Goal: Task Accomplishment & Management: Use online tool/utility

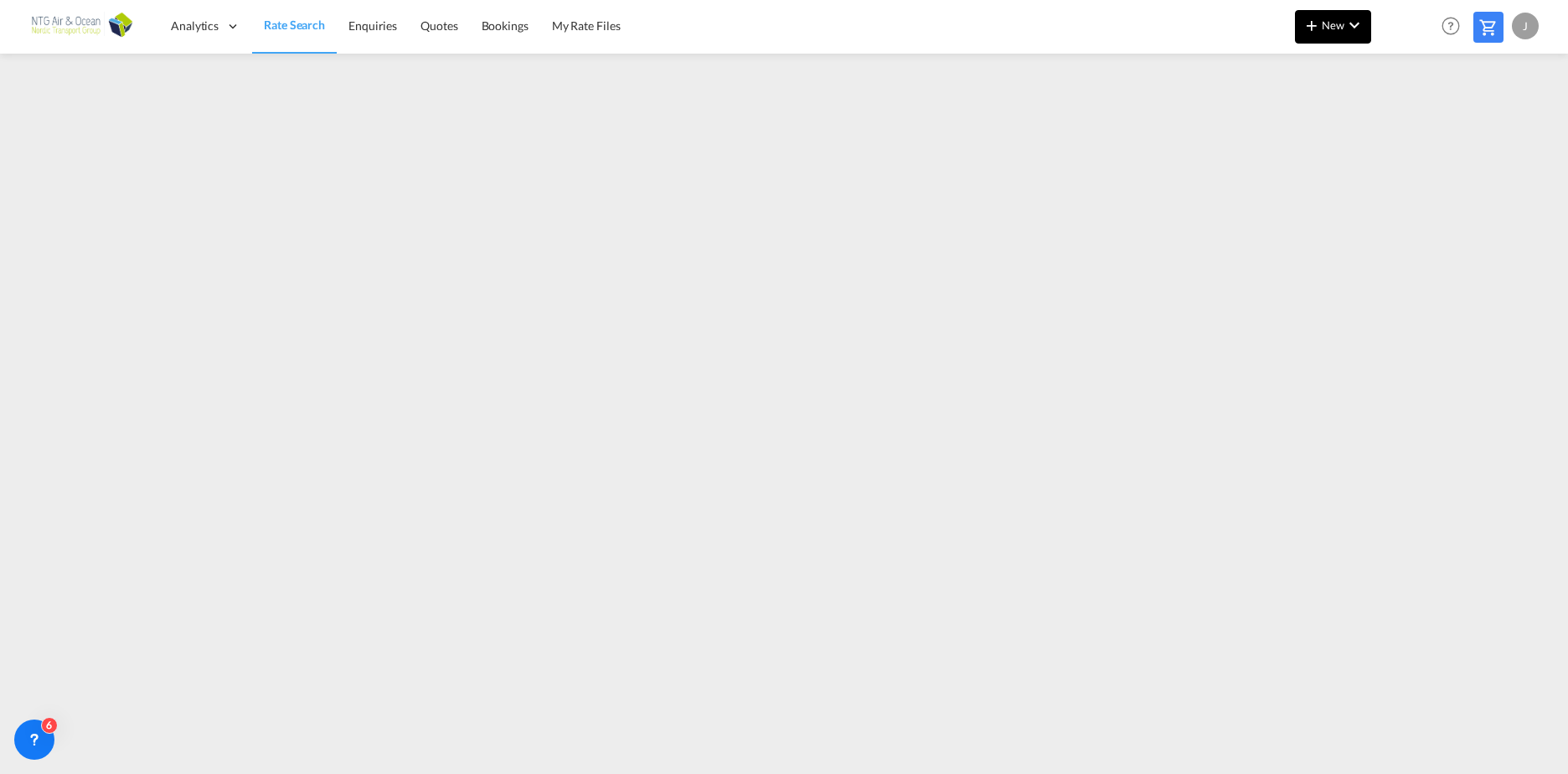
click at [1347, 21] on md-icon "icon-chevron-down" at bounding box center [1354, 25] width 20 height 20
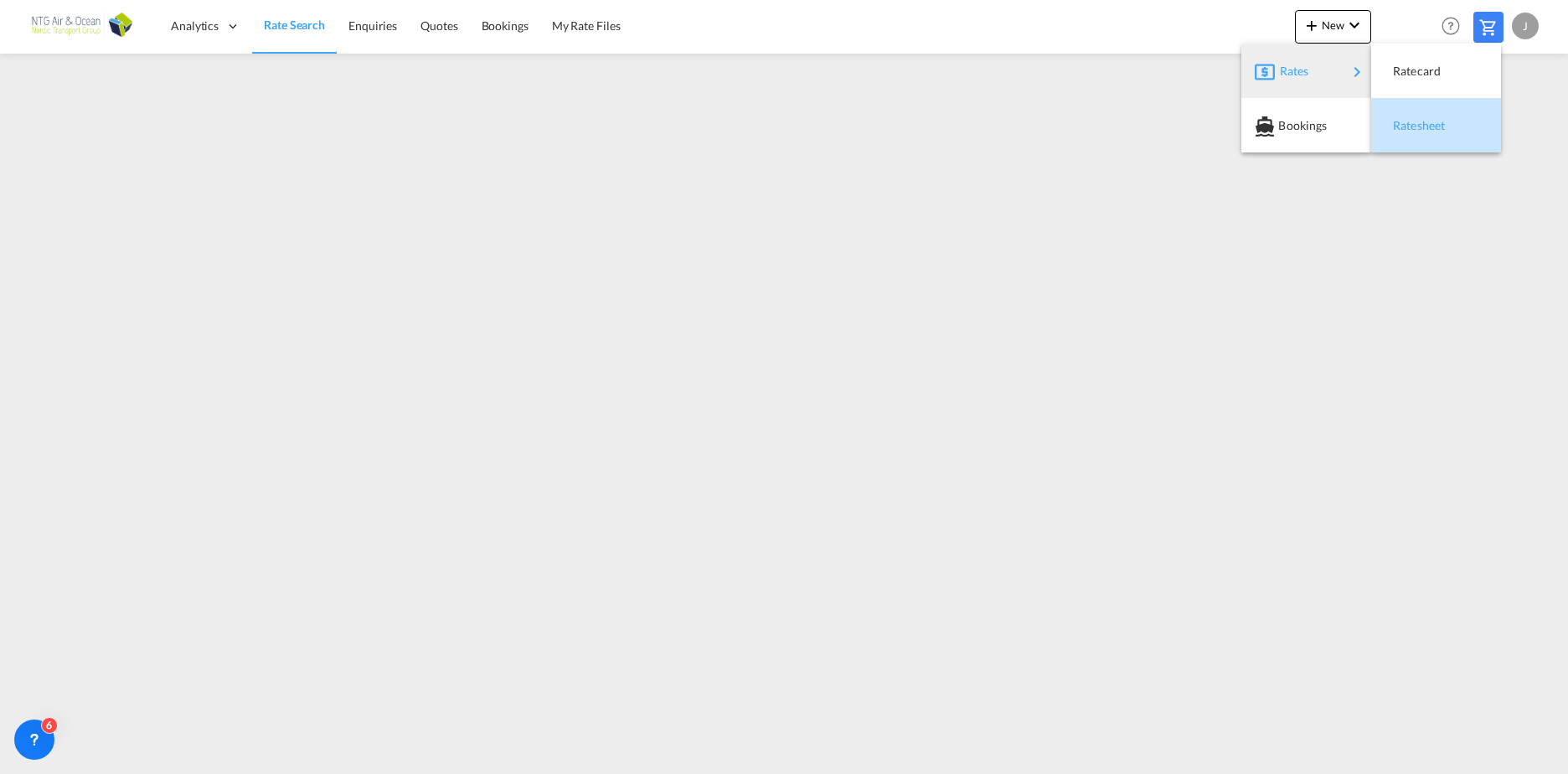
click at [1412, 125] on span "Ratesheet" at bounding box center [1401, 125] width 18 height 33
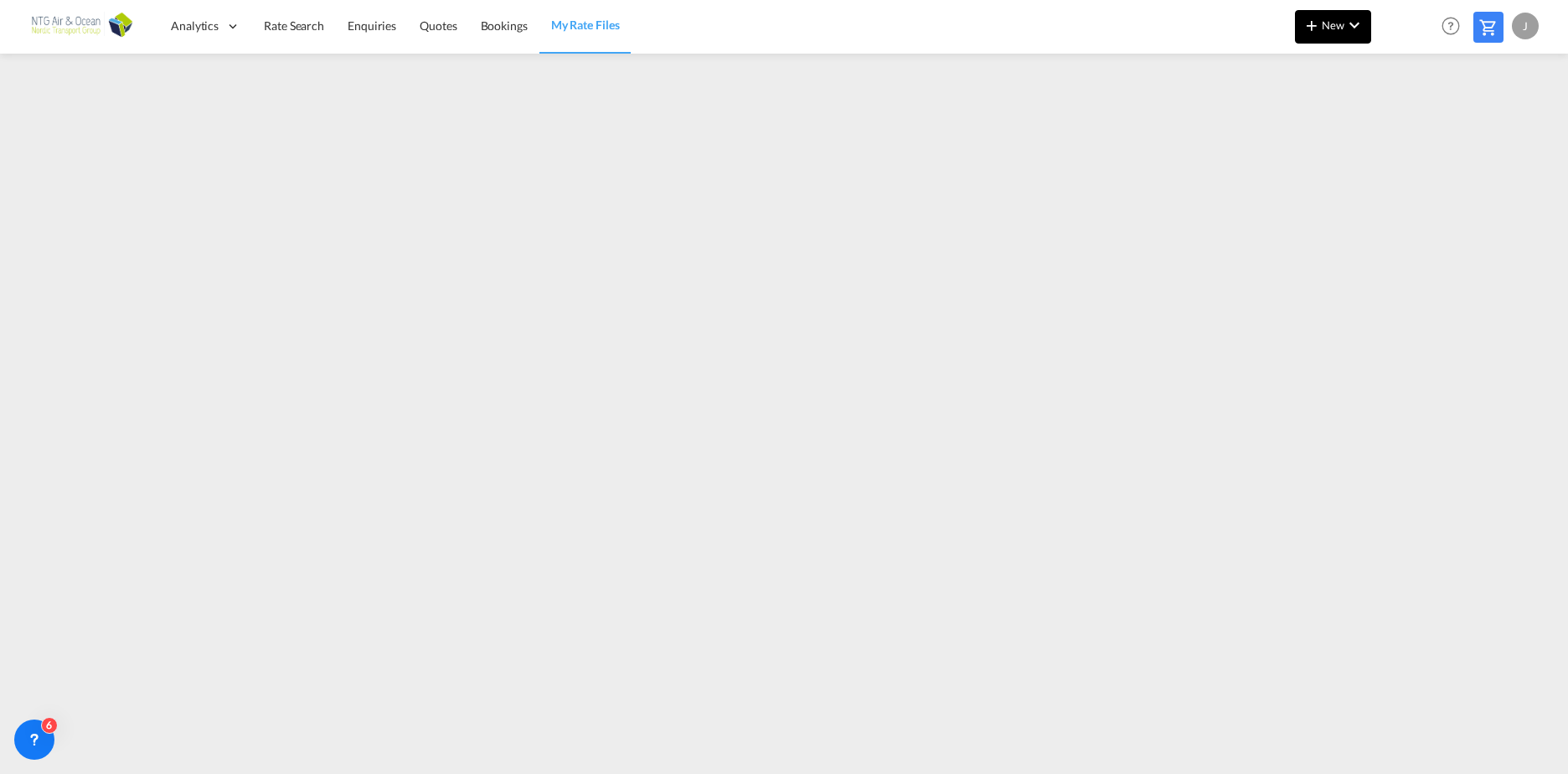
click at [1353, 27] on md-icon "icon-chevron-down" at bounding box center [1354, 25] width 20 height 20
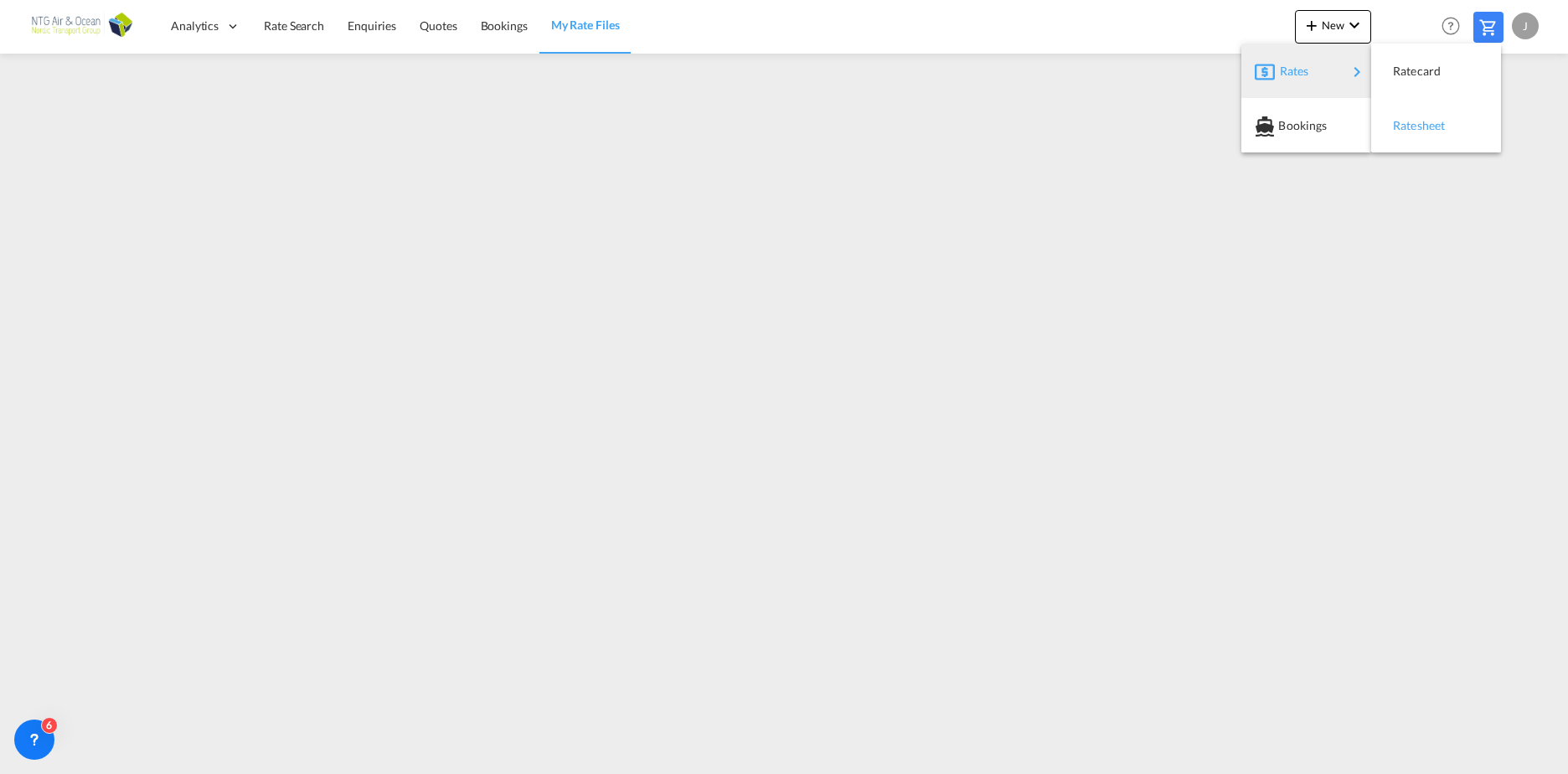
click at [1412, 126] on span "Ratesheet" at bounding box center [1401, 125] width 18 height 33
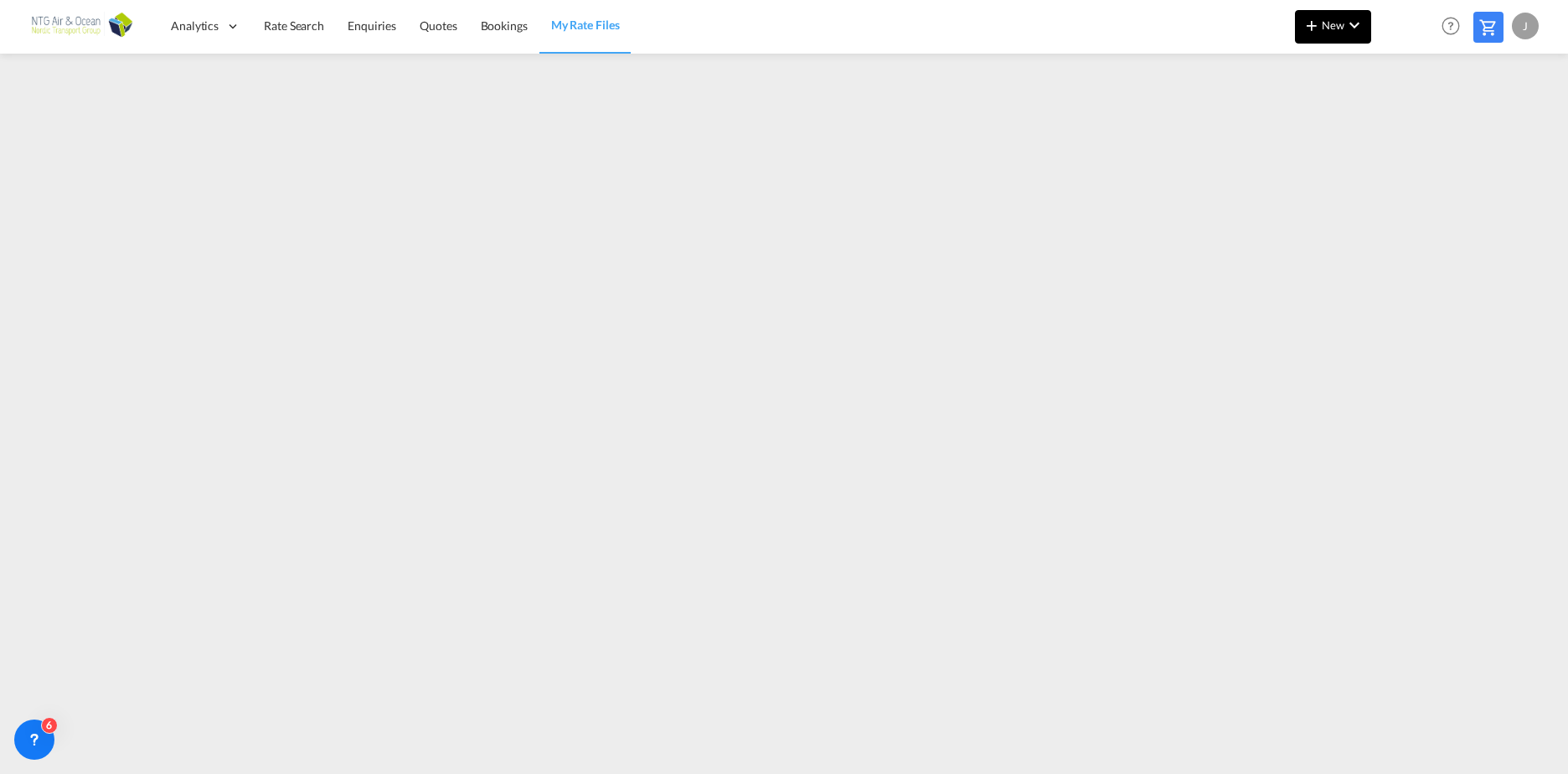
click at [1351, 24] on md-icon "icon-chevron-down" at bounding box center [1354, 25] width 20 height 20
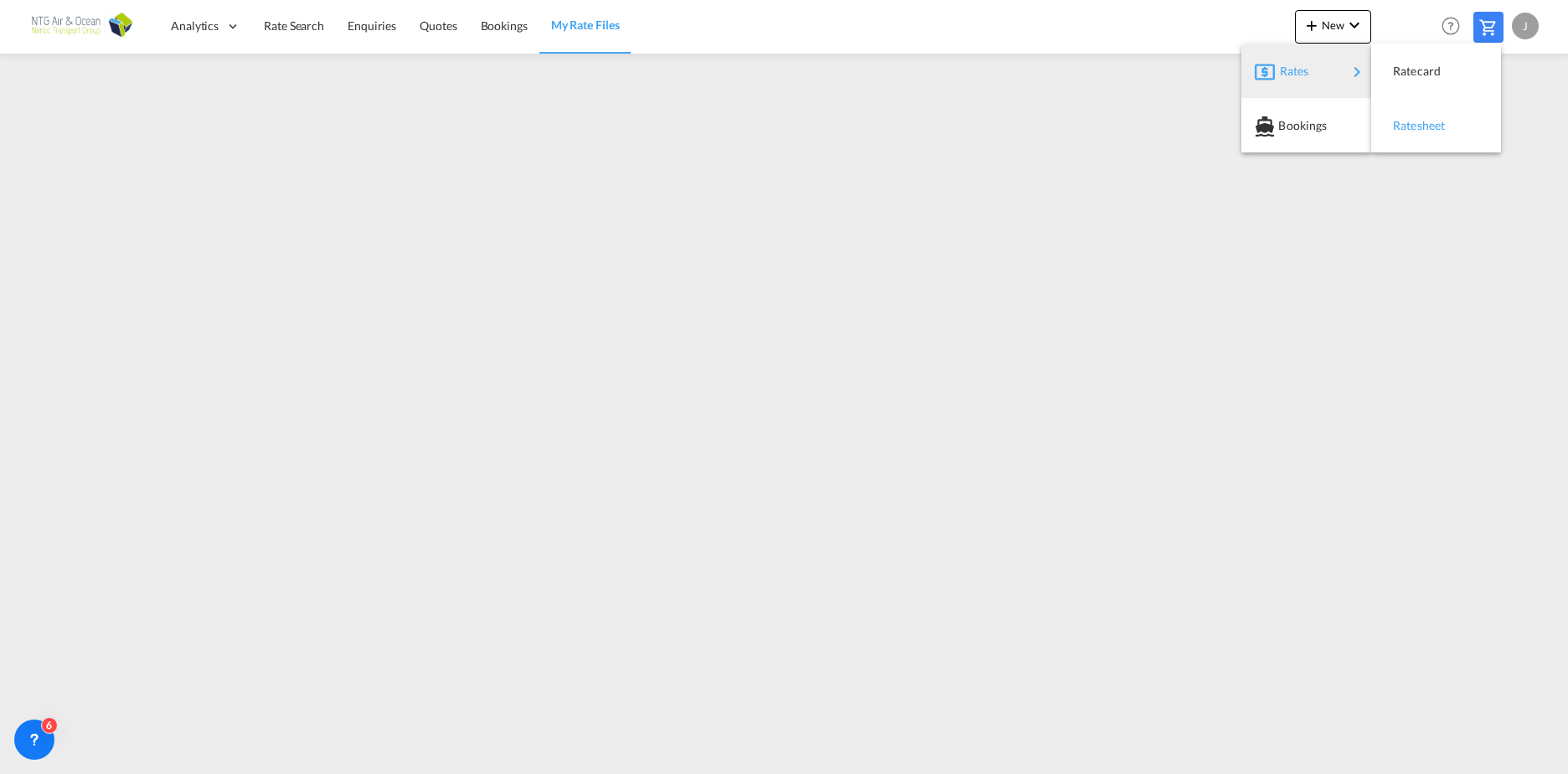
click at [1412, 122] on span "Ratesheet" at bounding box center [1401, 125] width 18 height 33
